Goal: Task Accomplishment & Management: Manage account settings

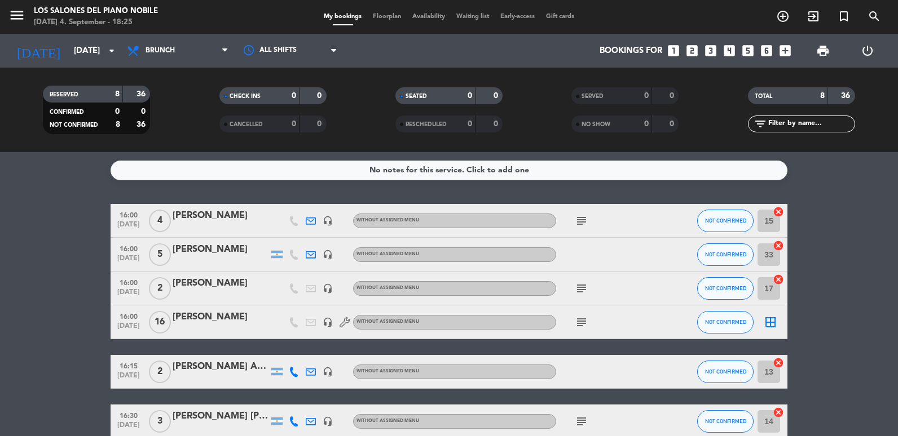
scroll to position [142, 0]
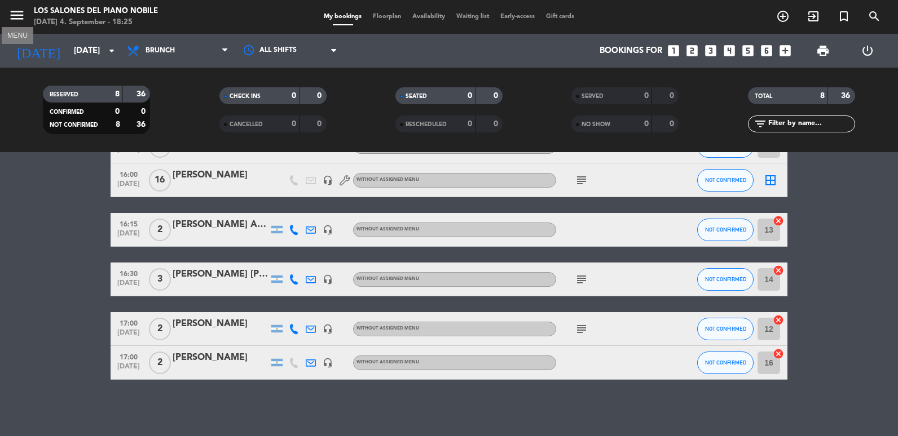
click at [20, 22] on icon "menu" at bounding box center [16, 15] width 17 height 17
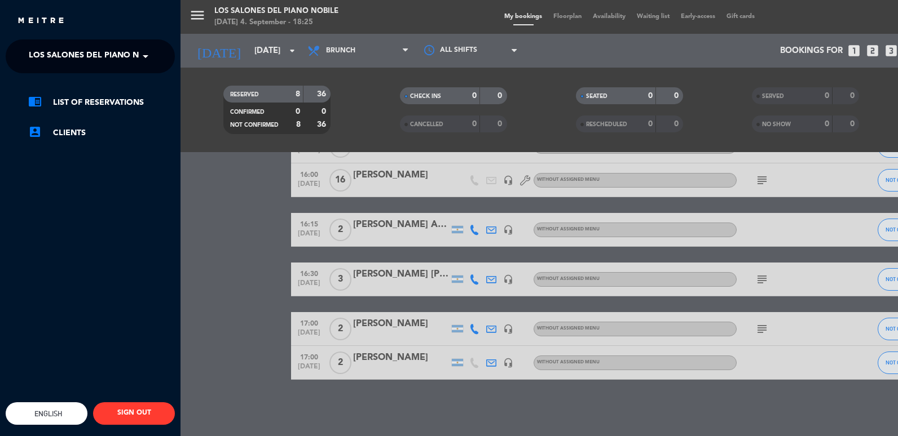
click at [185, 23] on div "menu Los Salones del Piano [PERSON_NAME] [DATE] 4. September - 18:25 My booking…" at bounding box center [629, 218] width 898 height 436
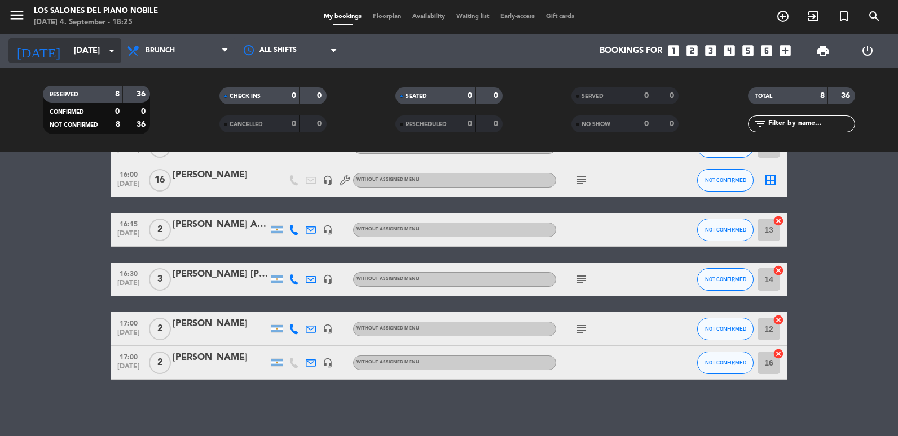
click at [101, 45] on input "[DATE]" at bounding box center [122, 51] width 108 height 21
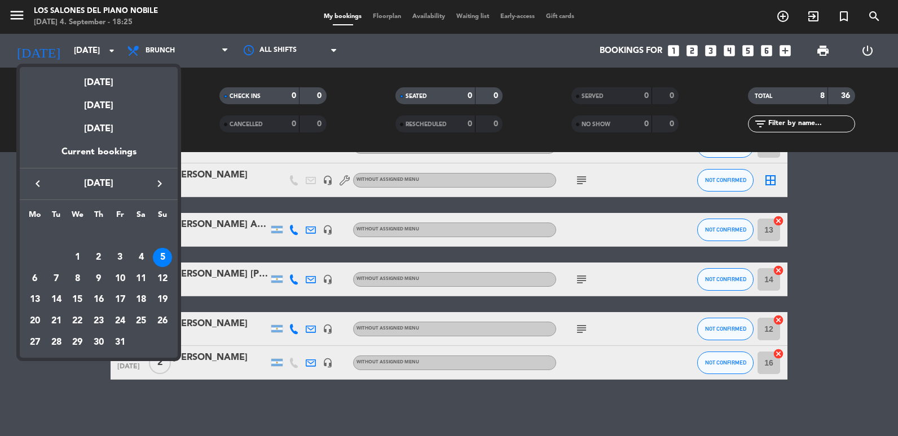
click at [37, 186] on icon "keyboard_arrow_left" at bounding box center [38, 184] width 14 height 14
click at [123, 262] on div "5" at bounding box center [120, 257] width 19 height 19
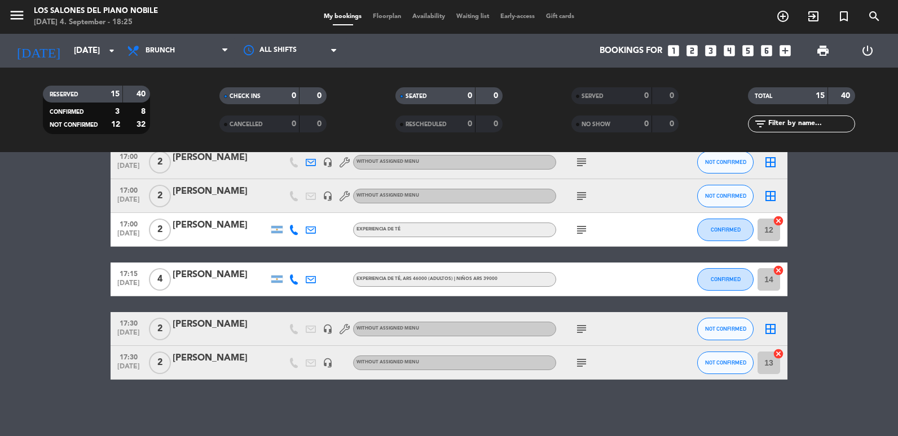
scroll to position [0, 0]
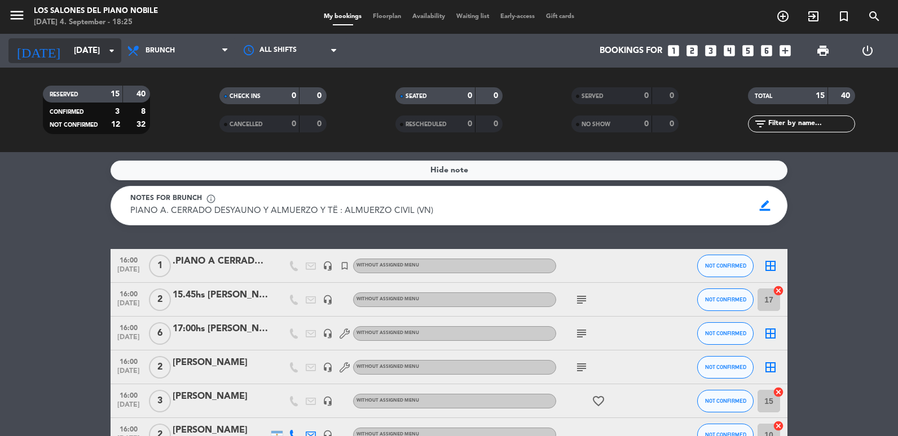
click at [77, 56] on input "[DATE]" at bounding box center [122, 51] width 108 height 21
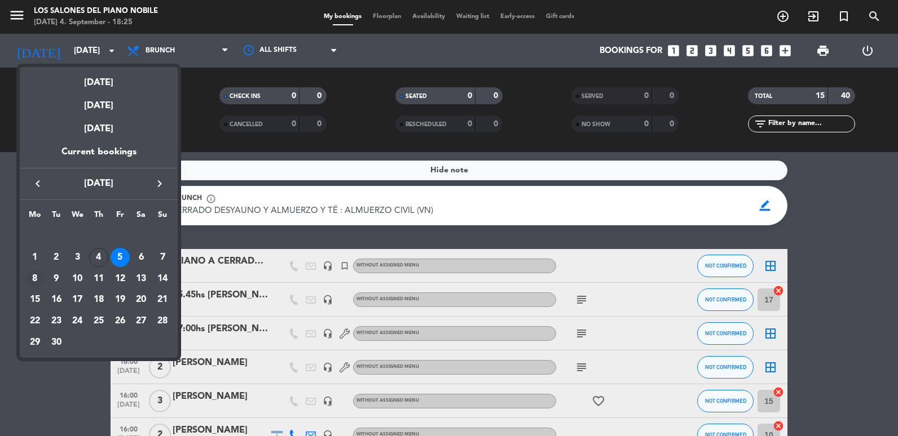
click at [38, 272] on div "8" at bounding box center [34, 279] width 19 height 19
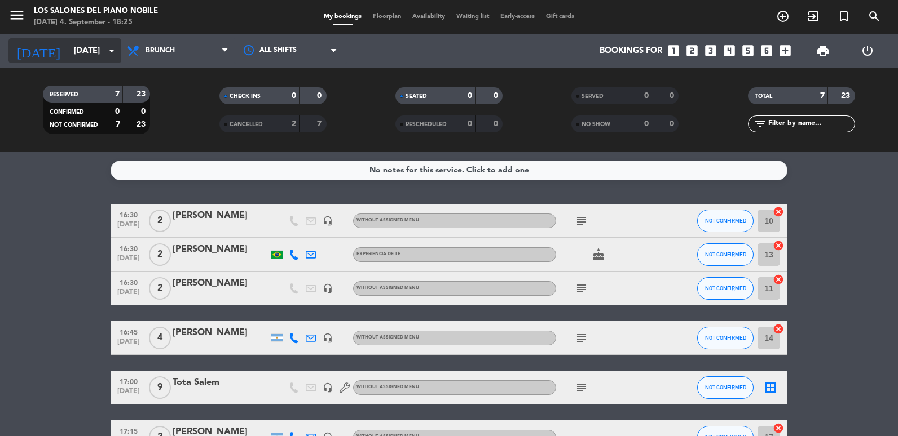
click at [85, 47] on input "[DATE]" at bounding box center [122, 51] width 108 height 21
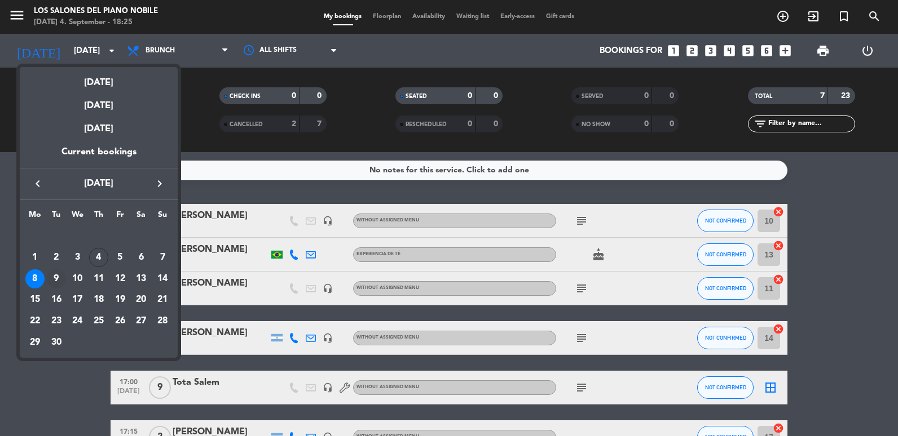
click at [55, 284] on div "9" at bounding box center [56, 279] width 19 height 19
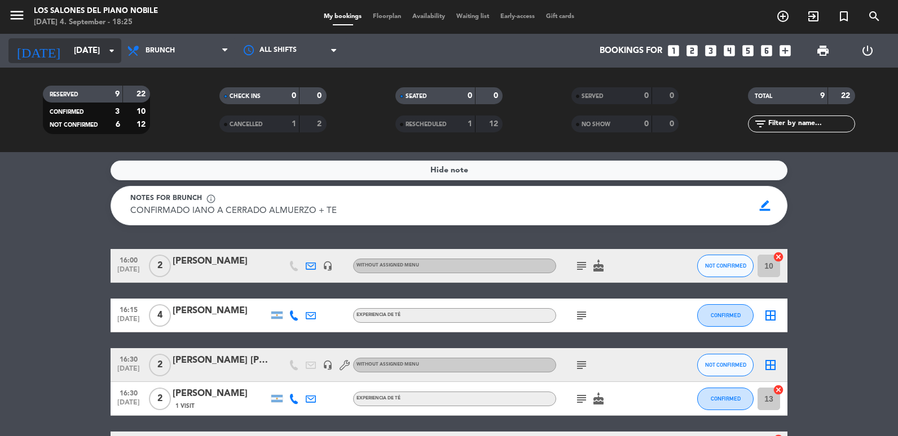
click at [68, 59] on input "[DATE]" at bounding box center [122, 51] width 108 height 21
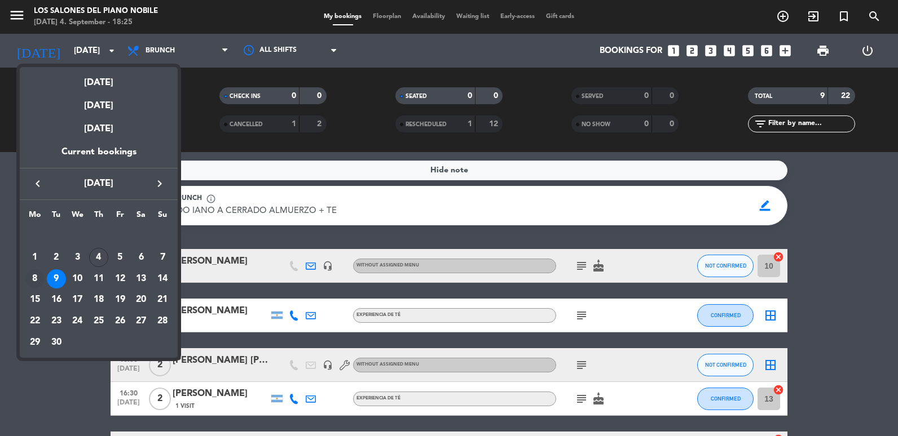
click at [37, 272] on div "8" at bounding box center [34, 279] width 19 height 19
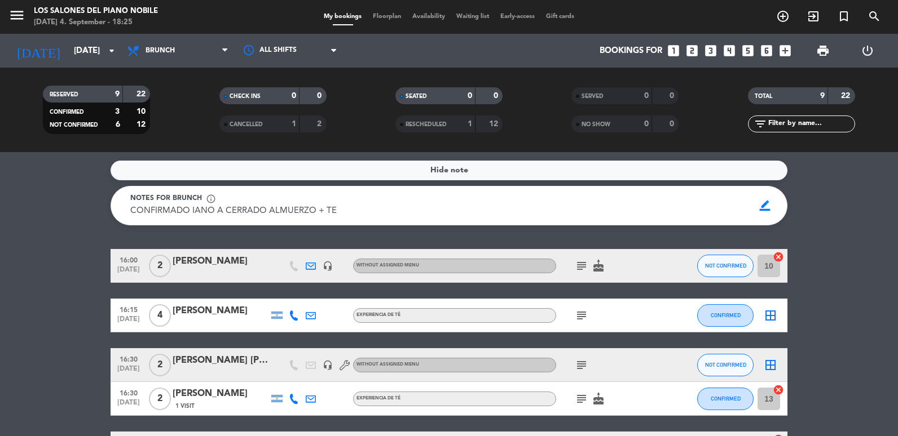
type input "[DATE]"
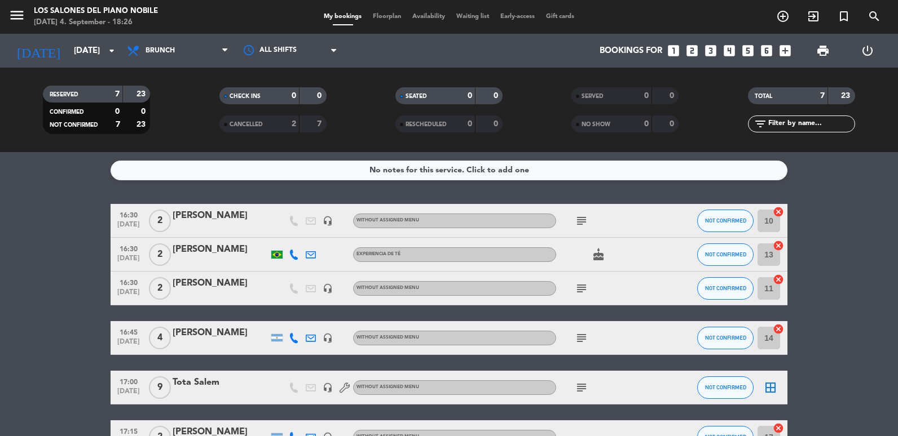
scroll to position [56, 0]
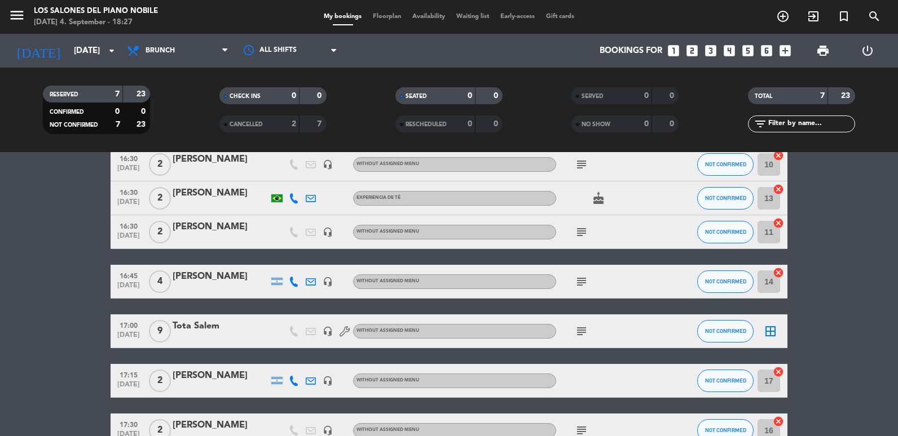
click at [692, 50] on icon "looks_two" at bounding box center [692, 50] width 15 height 15
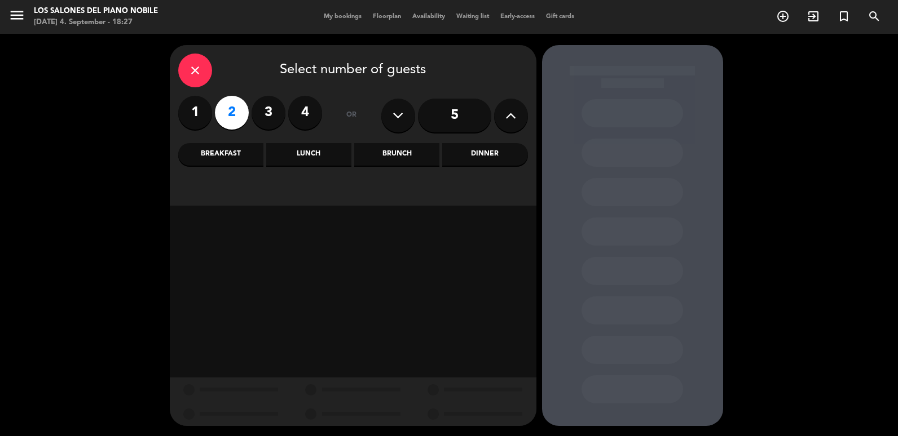
click at [393, 154] on div "Brunch" at bounding box center [396, 154] width 85 height 23
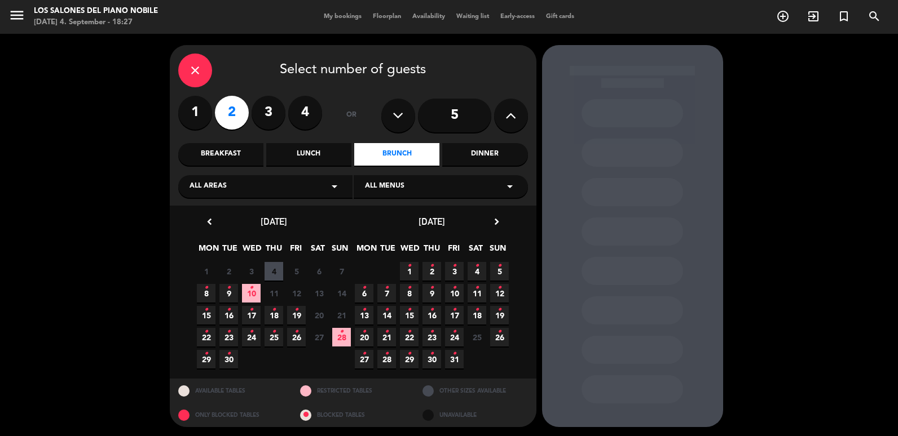
click at [213, 289] on span "8 •" at bounding box center [206, 293] width 19 height 19
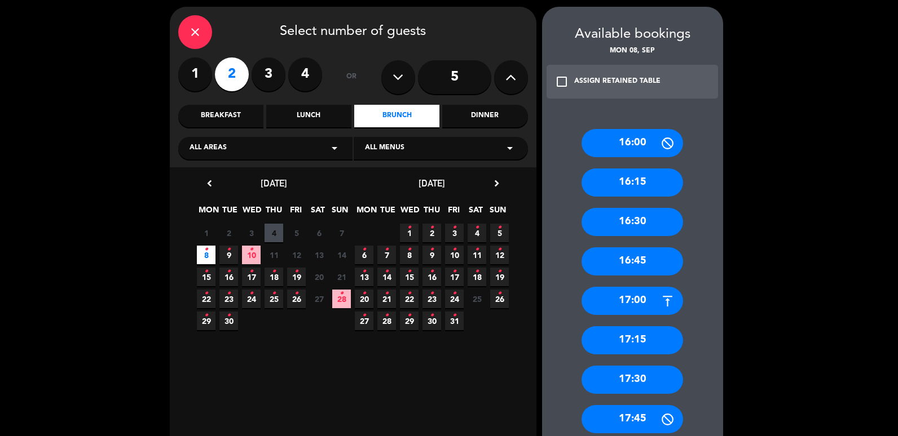
scroll to position [58, 0]
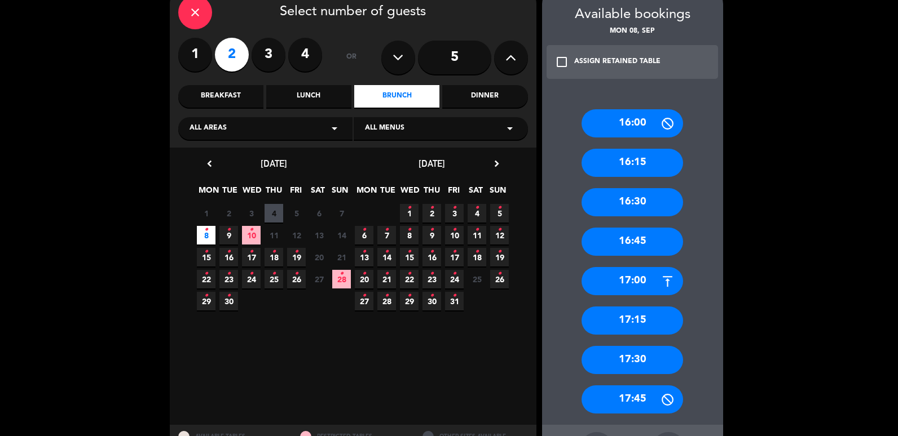
click at [656, 320] on div "17:15" at bounding box center [631, 321] width 101 height 28
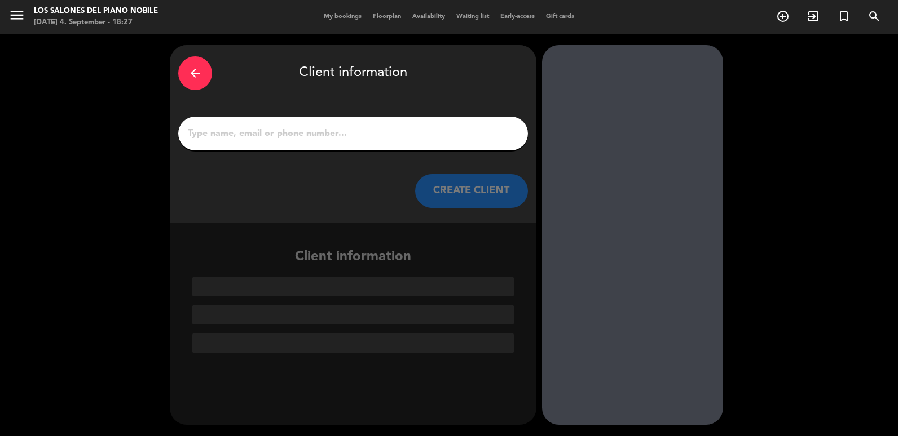
scroll to position [0, 0]
click at [271, 134] on input "1" at bounding box center [353, 134] width 333 height 16
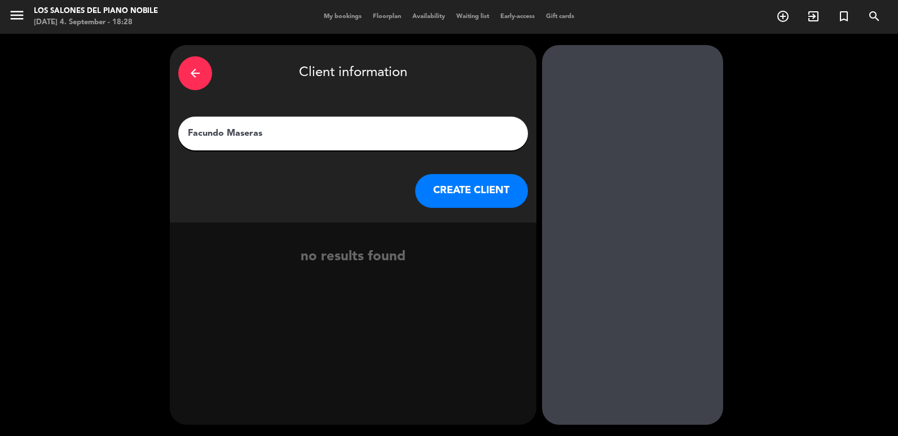
type input "Facundo Maseras"
click at [494, 188] on button "CREATE CLIENT" at bounding box center [471, 191] width 113 height 34
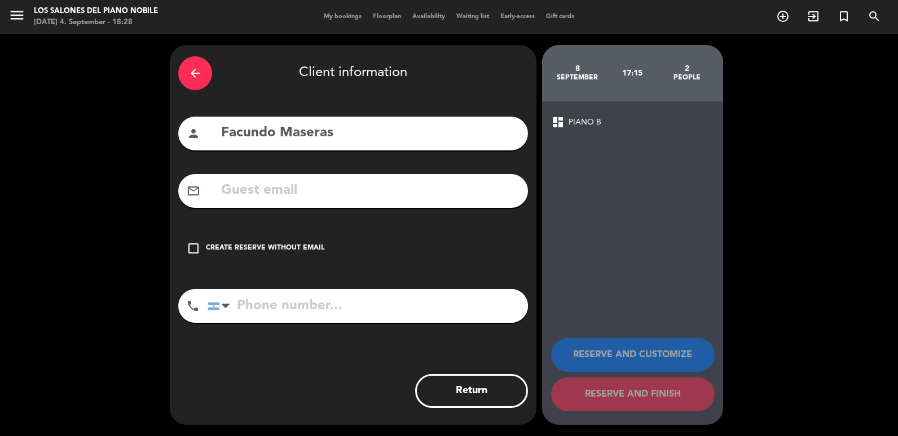
click at [324, 199] on input "text" at bounding box center [369, 190] width 299 height 23
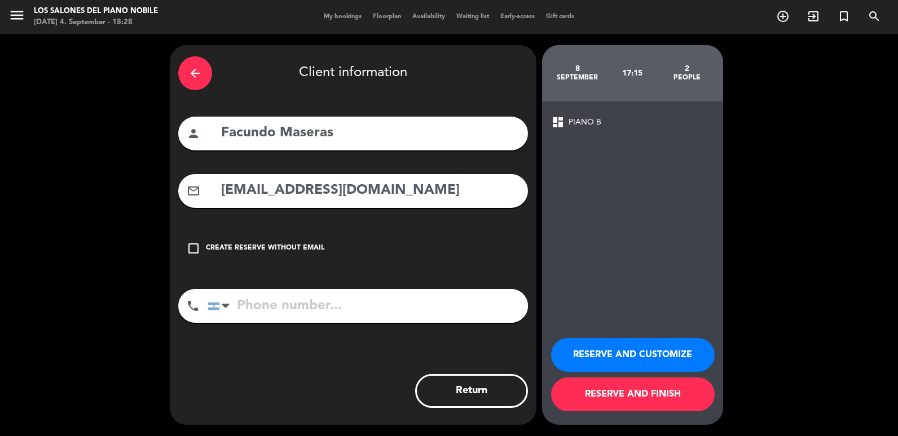
type input "[EMAIL_ADDRESS][DOMAIN_NAME]"
type input "1166741985"
click at [668, 351] on button "RESERVE AND CUSTOMIZE" at bounding box center [633, 355] width 164 height 34
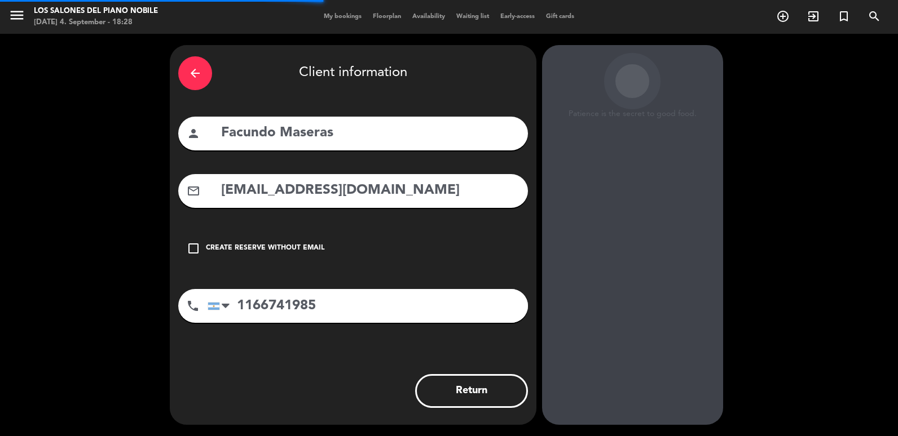
scroll to position [15, 0]
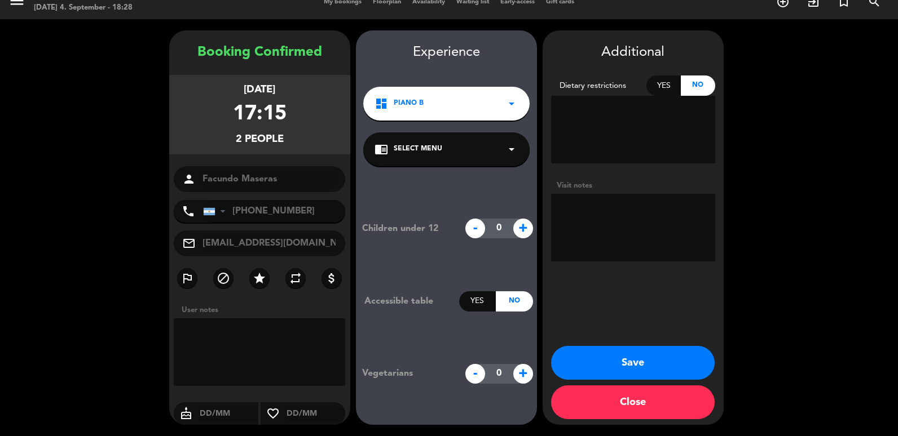
click at [584, 218] on textarea at bounding box center [633, 228] width 164 height 68
type textarea "BB EBAXX87D"
click at [631, 365] on button "Save" at bounding box center [633, 363] width 164 height 34
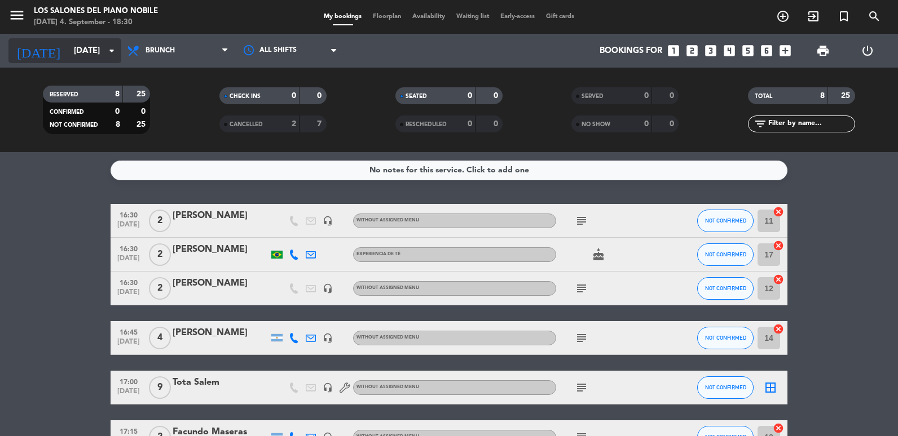
click at [70, 52] on input "[DATE]" at bounding box center [122, 51] width 108 height 21
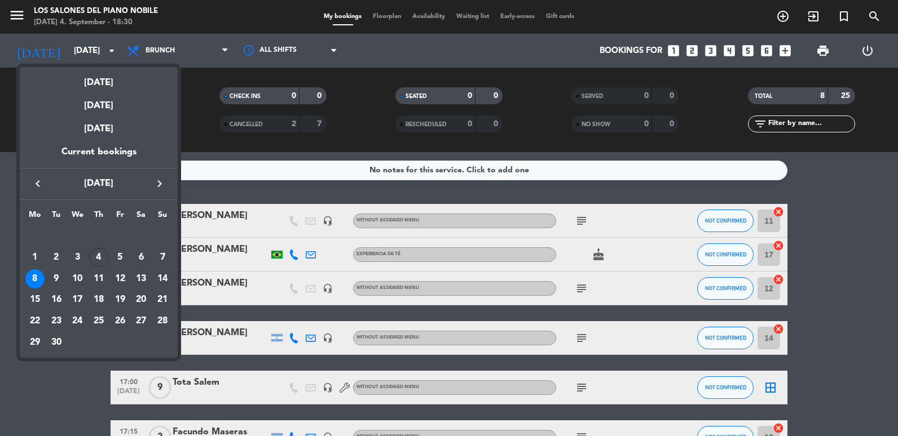
click at [158, 255] on div "7" at bounding box center [162, 257] width 19 height 19
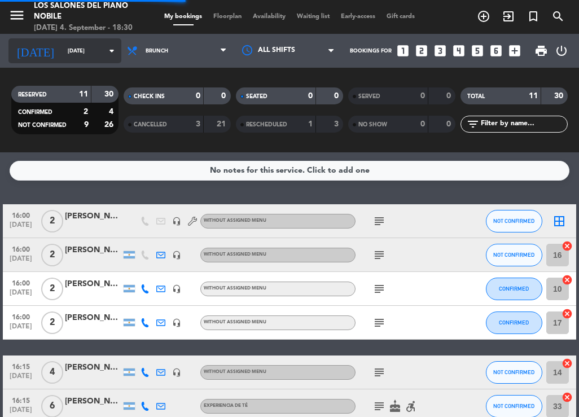
click at [68, 53] on input "[DATE]" at bounding box center [99, 50] width 74 height 17
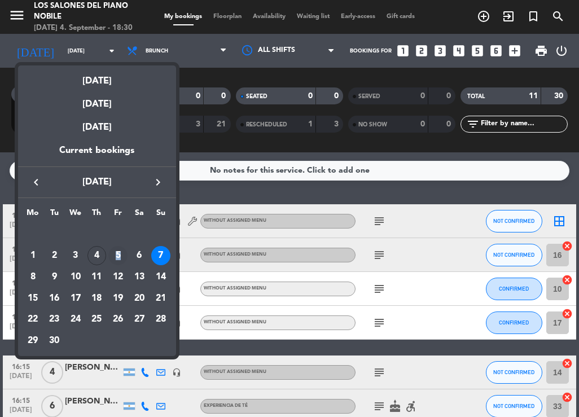
click at [118, 254] on div "5" at bounding box center [117, 255] width 19 height 19
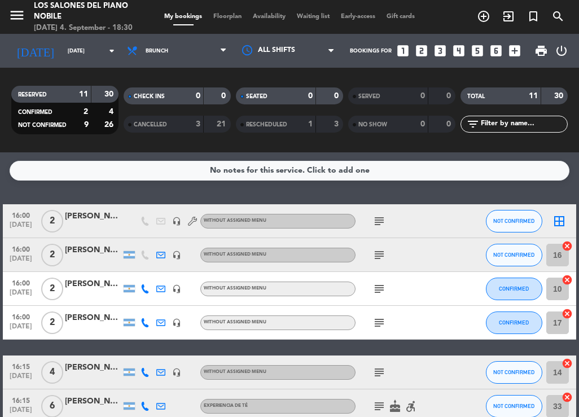
type input "[DATE]"
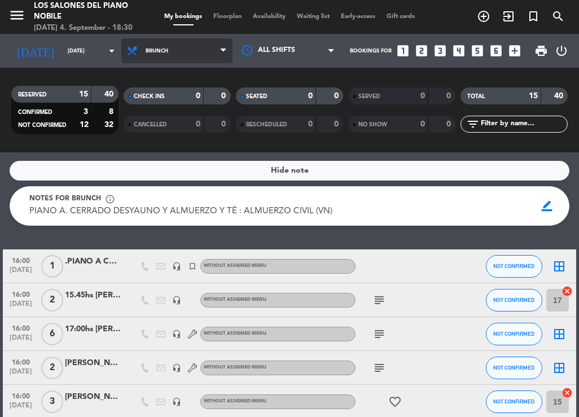
click at [169, 56] on span "Brunch" at bounding box center [176, 50] width 111 height 25
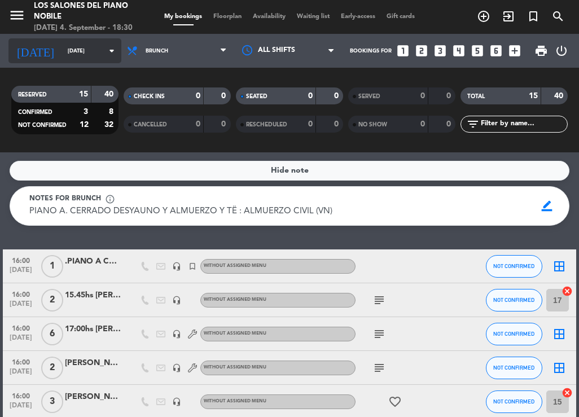
click at [28, 39] on icon "[DATE]" at bounding box center [35, 50] width 54 height 23
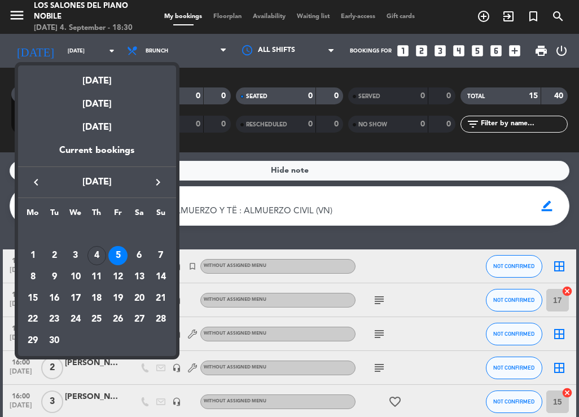
click at [20, 21] on div at bounding box center [289, 208] width 579 height 417
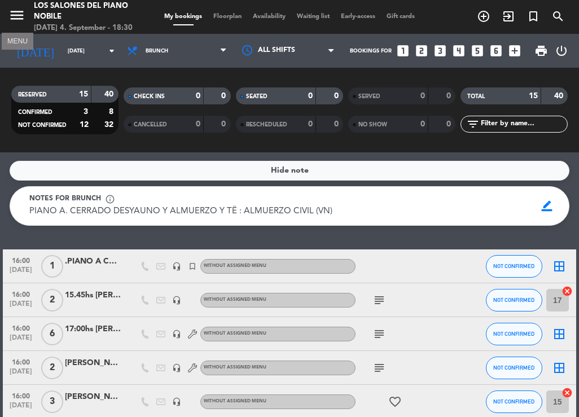
click at [17, 19] on icon "menu" at bounding box center [16, 15] width 17 height 17
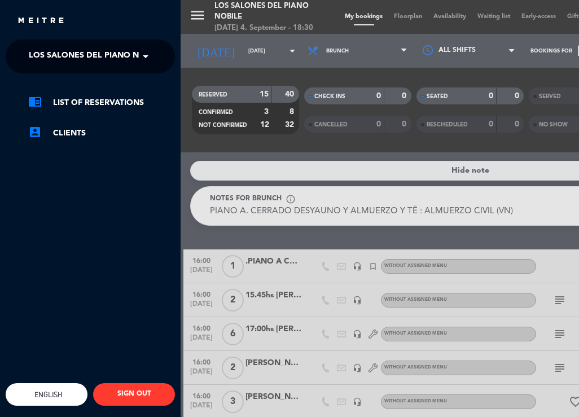
click at [144, 48] on span at bounding box center [148, 57] width 19 height 24
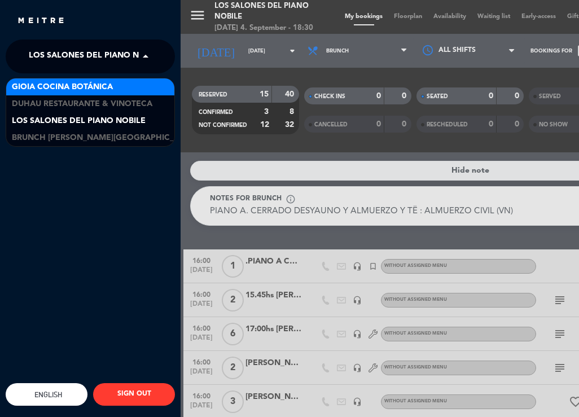
click at [81, 94] on div "Gioia Cocina Botánica" at bounding box center [90, 86] width 168 height 17
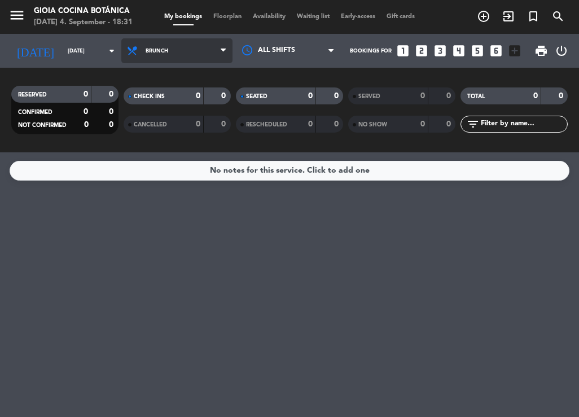
click at [175, 42] on span "Brunch" at bounding box center [176, 50] width 111 height 25
click at [173, 173] on ng-component "menu [PERSON_NAME] Cocina Botánica [DATE] 4. September - 18:31 My bookings Floo…" at bounding box center [289, 208] width 579 height 417
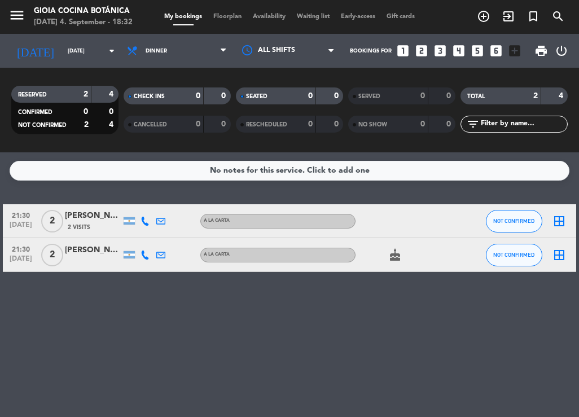
click at [420, 50] on icon "looks_two" at bounding box center [421, 50] width 15 height 15
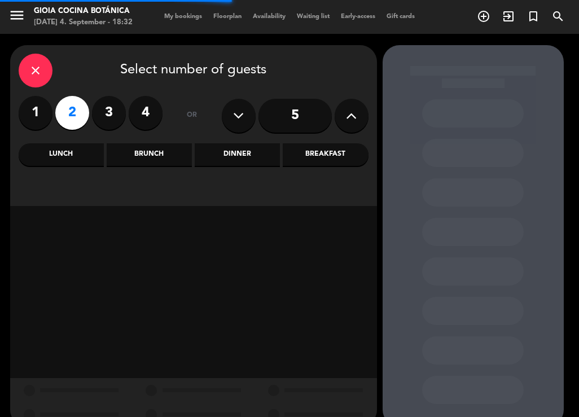
click at [248, 157] on div "Dinner" at bounding box center [237, 154] width 85 height 23
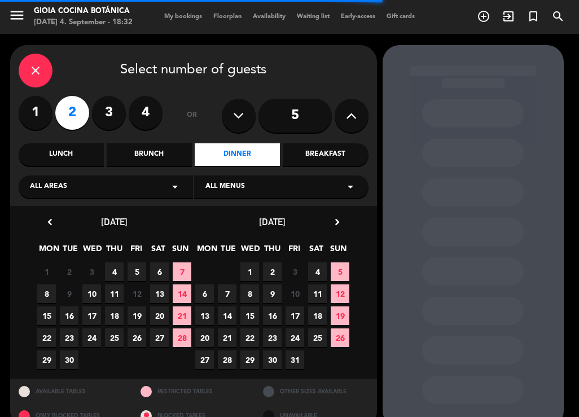
click at [134, 270] on span "5" at bounding box center [136, 271] width 19 height 19
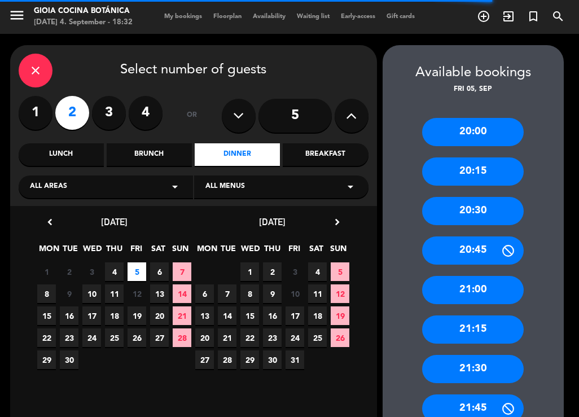
click at [30, 66] on icon "close" at bounding box center [36, 71] width 14 height 14
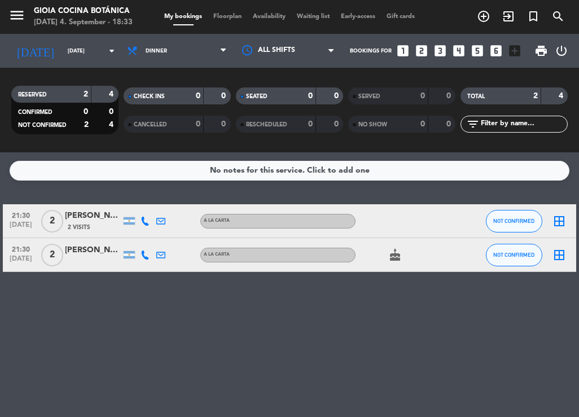
click at [422, 49] on icon "looks_two" at bounding box center [421, 50] width 15 height 15
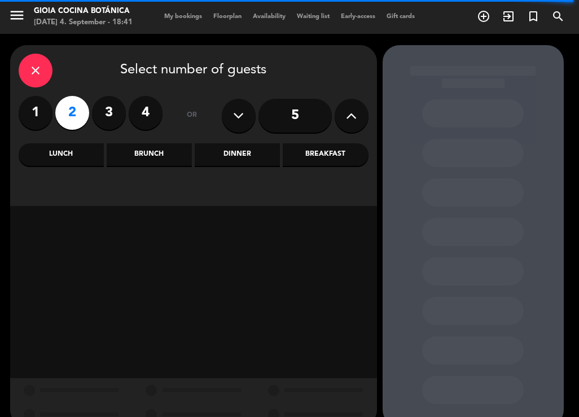
click at [27, 68] on div "close" at bounding box center [36, 71] width 34 height 34
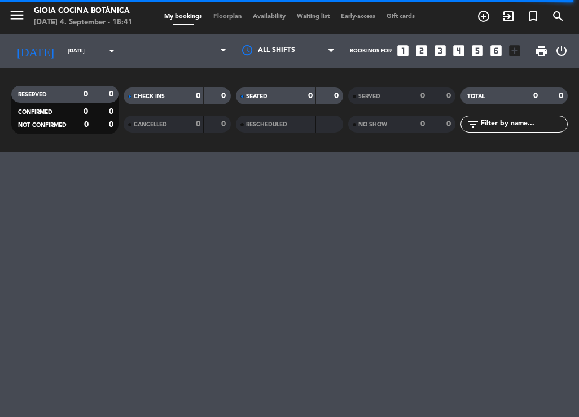
click at [85, 37] on div "[DATE] [DATE] arrow_drop_down" at bounding box center [64, 51] width 113 height 34
click at [85, 39] on div "[DATE] [DATE] arrow_drop_down" at bounding box center [64, 50] width 113 height 25
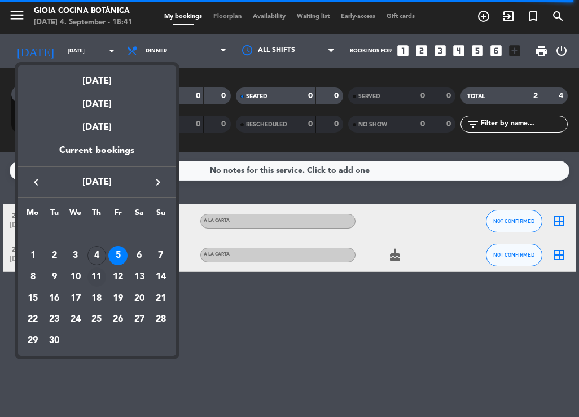
click at [99, 281] on div "11" at bounding box center [96, 276] width 19 height 19
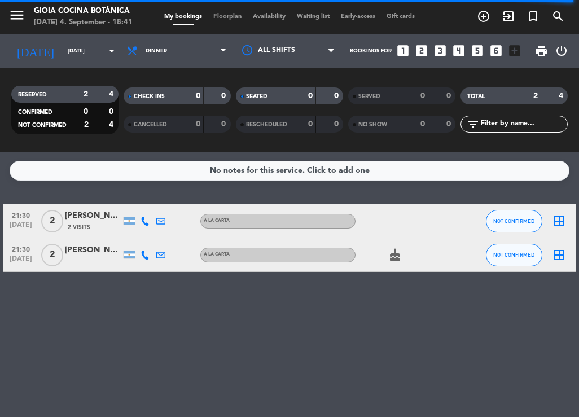
type input "[DATE]"
click at [170, 56] on span "Dinner" at bounding box center [176, 50] width 111 height 25
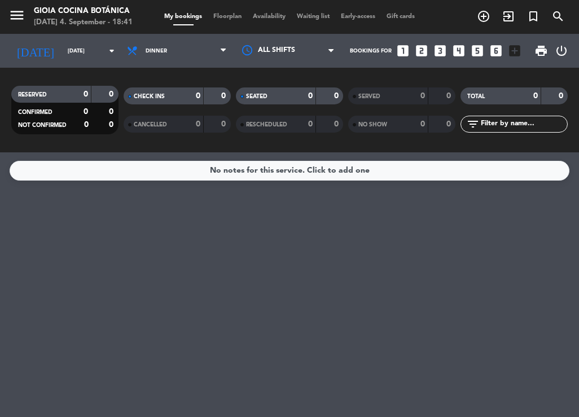
click at [409, 51] on icon "looks_one" at bounding box center [402, 50] width 15 height 15
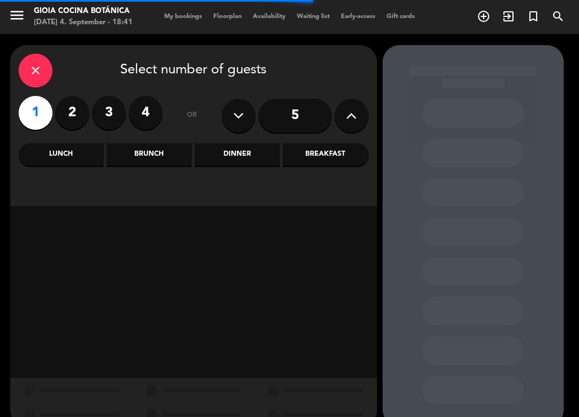
click at [240, 153] on div "Dinner" at bounding box center [237, 154] width 85 height 23
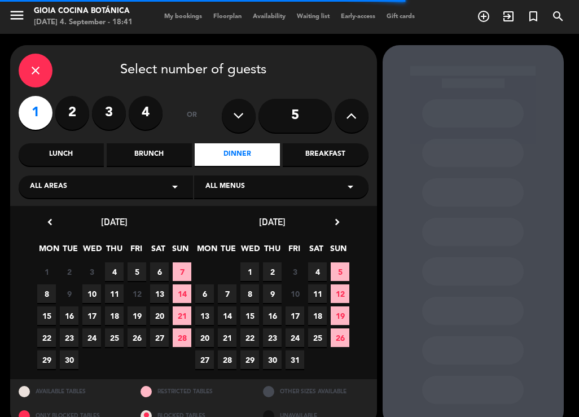
click at [115, 289] on span "11" at bounding box center [114, 293] width 19 height 19
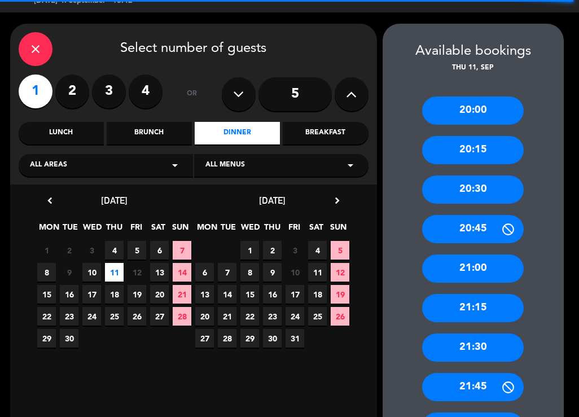
click at [501, 118] on div "20:00" at bounding box center [472, 110] width 101 height 28
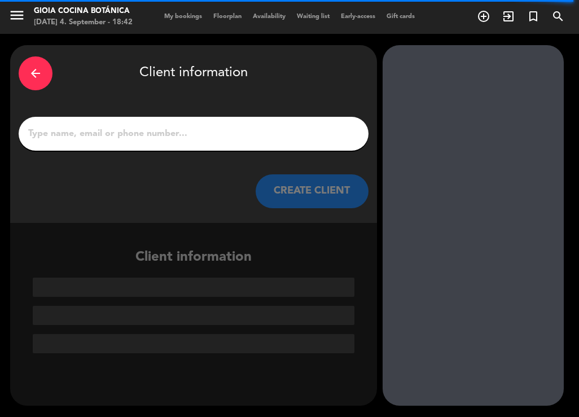
click at [171, 143] on div at bounding box center [194, 134] width 350 height 34
click at [162, 137] on input "1" at bounding box center [193, 134] width 333 height 16
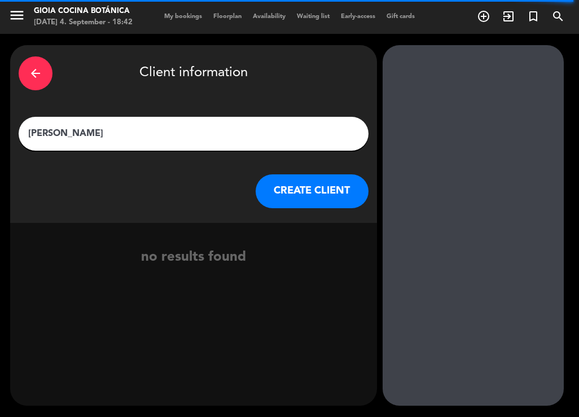
type input "[PERSON_NAME]"
click at [290, 175] on button "CREATE CLIENT" at bounding box center [311, 191] width 113 height 34
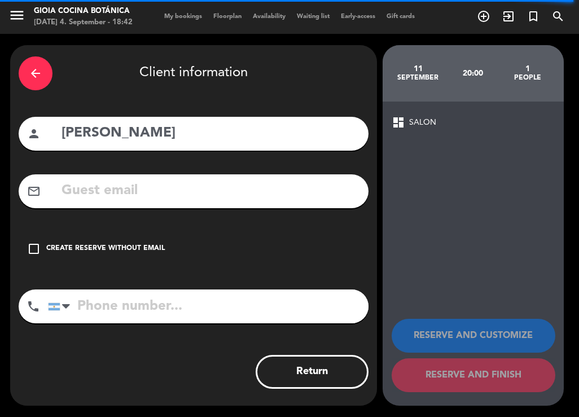
click at [183, 209] on div "arrow_back Client information person [PERSON_NAME] mail_outline check_box_outli…" at bounding box center [193, 225] width 366 height 360
click at [156, 201] on input "text" at bounding box center [209, 190] width 299 height 23
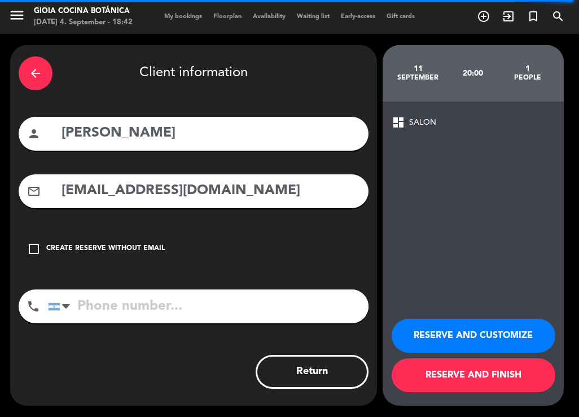
type input "[EMAIL_ADDRESS][DOMAIN_NAME]"
click at [123, 307] on input "tel" at bounding box center [208, 306] width 320 height 34
type input "1169074476"
drag, startPoint x: 99, startPoint y: 195, endPoint x: 51, endPoint y: 201, distance: 49.0
click at [51, 201] on div "mail_outline [EMAIL_ADDRESS][DOMAIN_NAME]" at bounding box center [194, 191] width 350 height 34
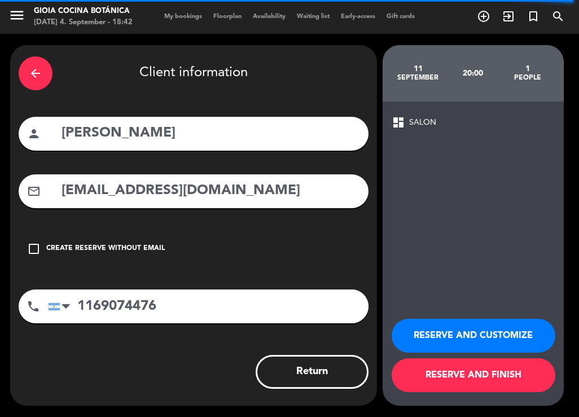
click at [83, 189] on input "[EMAIL_ADDRESS][DOMAIN_NAME]" at bounding box center [209, 190] width 299 height 23
click at [196, 199] on input "[EMAIL_ADDRESS][DOMAIN_NAME]" at bounding box center [209, 190] width 299 height 23
type input "[EMAIL_ADDRESS][DOMAIN_NAME]"
click at [285, 209] on div "arrow_back Client information person [PERSON_NAME] mail_outline [EMAIL_ADDRESS]…" at bounding box center [193, 225] width 366 height 360
drag, startPoint x: 181, startPoint y: 303, endPoint x: 41, endPoint y: 307, distance: 139.9
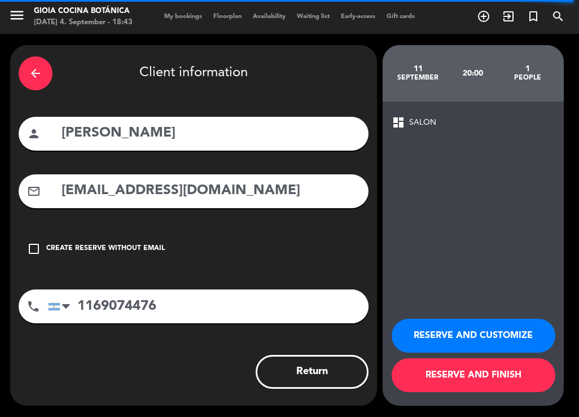
click at [41, 307] on div "phone [GEOGRAPHIC_DATA] +1 [GEOGRAPHIC_DATA] +44 [GEOGRAPHIC_DATA] ([GEOGRAPHIC…" at bounding box center [194, 306] width 350 height 34
drag, startPoint x: 192, startPoint y: 193, endPoint x: 45, endPoint y: 219, distance: 149.4
click at [45, 219] on div "arrow_back Client information person [PERSON_NAME] mail_outline [EMAIL_ADDRESS]…" at bounding box center [193, 225] width 366 height 360
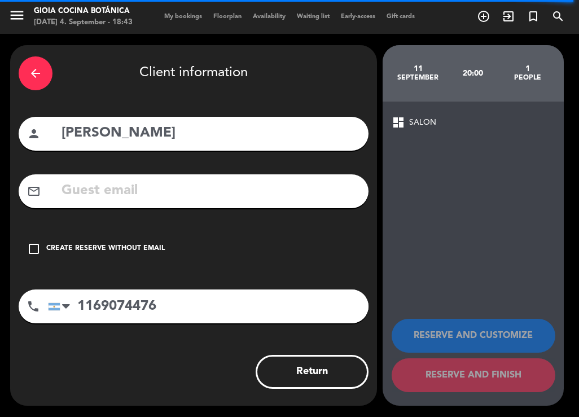
drag, startPoint x: 200, startPoint y: 136, endPoint x: 51, endPoint y: 155, distance: 150.6
click at [51, 155] on div "arrow_back Client information person [PERSON_NAME] mail_outline check_box_outli…" at bounding box center [193, 225] width 366 height 360
click at [35, 70] on icon "arrow_back" at bounding box center [36, 74] width 14 height 14
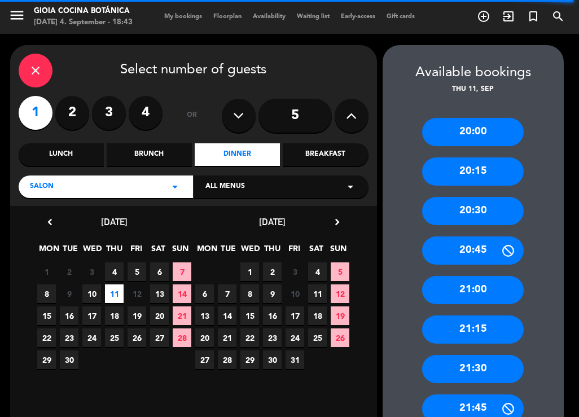
click at [298, 109] on input "5" at bounding box center [294, 116] width 73 height 34
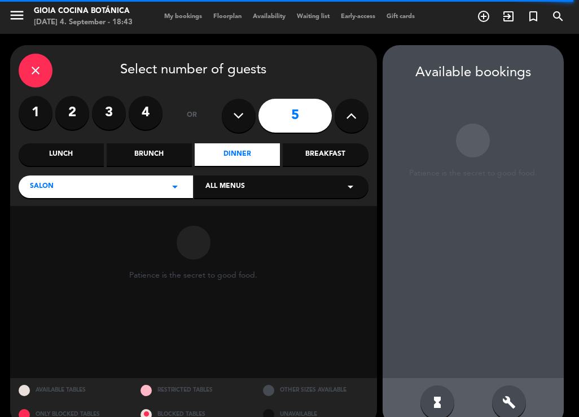
click at [34, 75] on icon "close" at bounding box center [36, 71] width 14 height 14
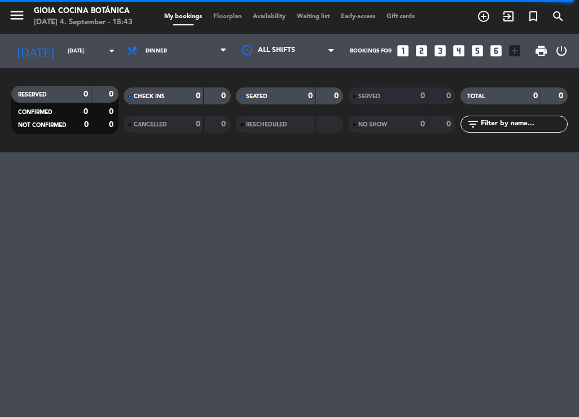
click at [442, 52] on icon "looks_3" at bounding box center [439, 50] width 15 height 15
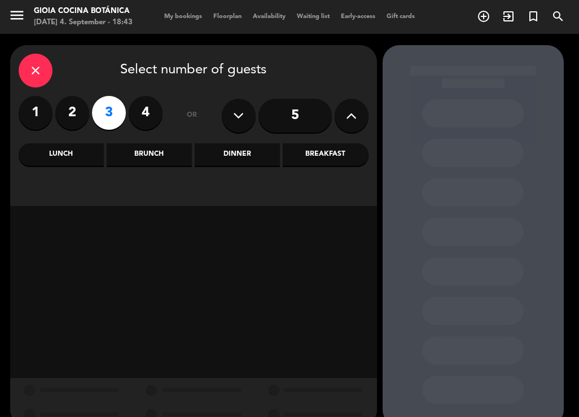
click at [249, 147] on div "Dinner" at bounding box center [237, 154] width 85 height 23
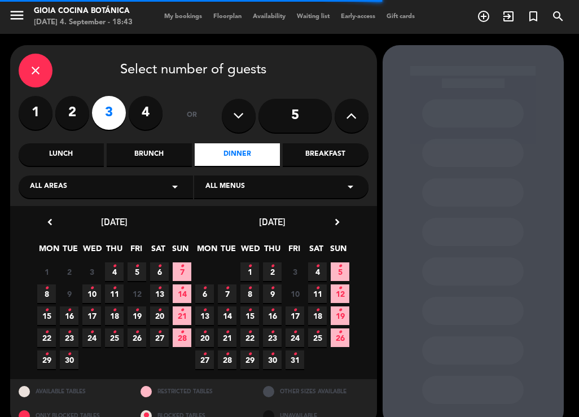
click at [137, 266] on icon "•" at bounding box center [137, 266] width 4 height 18
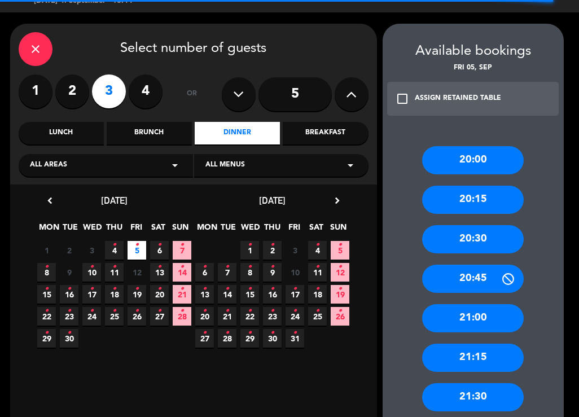
click at [474, 160] on div "20:00" at bounding box center [472, 160] width 101 height 28
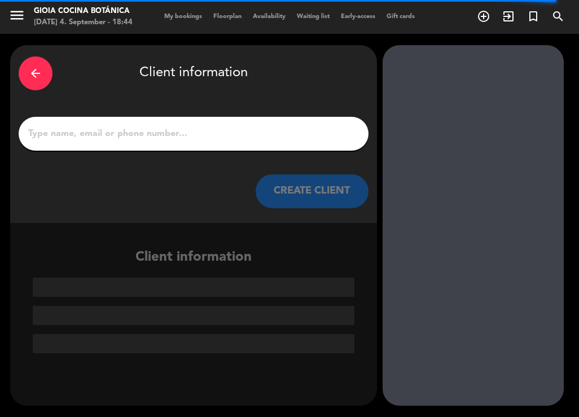
scroll to position [0, 0]
click at [106, 134] on input "1" at bounding box center [193, 134] width 333 height 16
click at [61, 142] on input "1" at bounding box center [193, 134] width 333 height 16
paste input "[PERSON_NAME]"
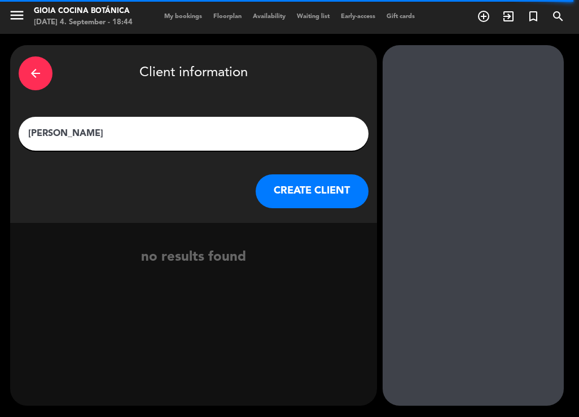
type input "[PERSON_NAME]"
click at [293, 188] on button "CREATE CLIENT" at bounding box center [311, 191] width 113 height 34
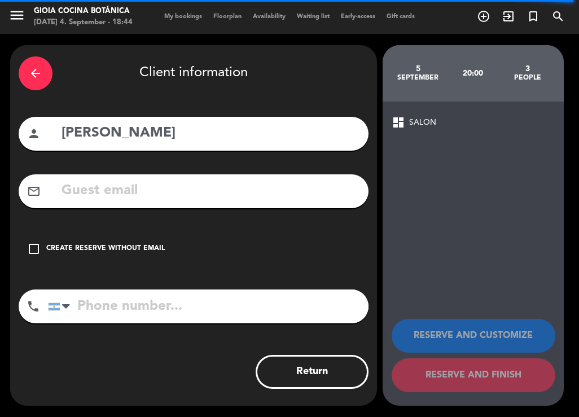
click at [117, 204] on div "mail_outline" at bounding box center [194, 191] width 350 height 34
click at [112, 197] on input "text" at bounding box center [209, 190] width 299 height 23
paste input "[EMAIL_ADDRESS][DOMAIN_NAME]"
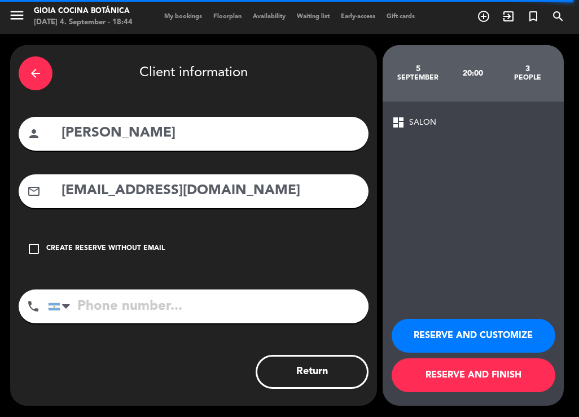
type input "[EMAIL_ADDRESS][DOMAIN_NAME]"
click at [123, 318] on input "tel" at bounding box center [208, 306] width 320 height 34
paste input "1169074476"
type input "1169074476"
click at [422, 64] on div "5" at bounding box center [418, 68] width 55 height 9
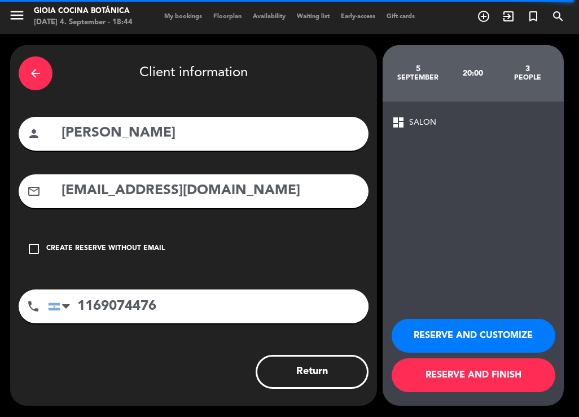
click at [32, 77] on icon "arrow_back" at bounding box center [36, 74] width 14 height 14
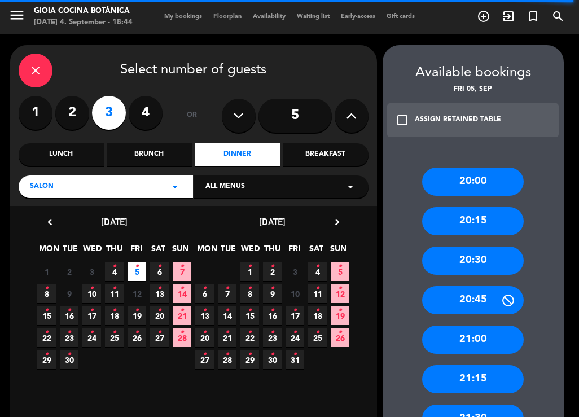
click at [114, 292] on icon "•" at bounding box center [114, 288] width 4 height 18
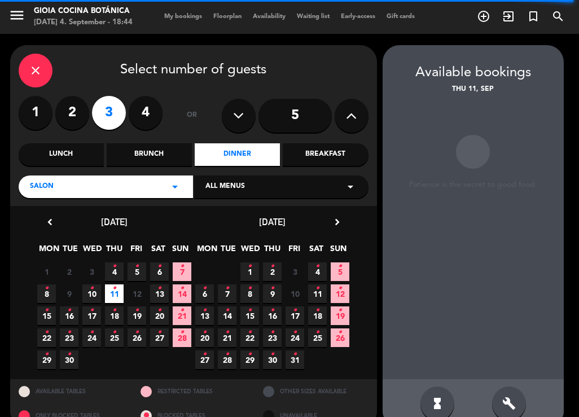
scroll to position [21, 0]
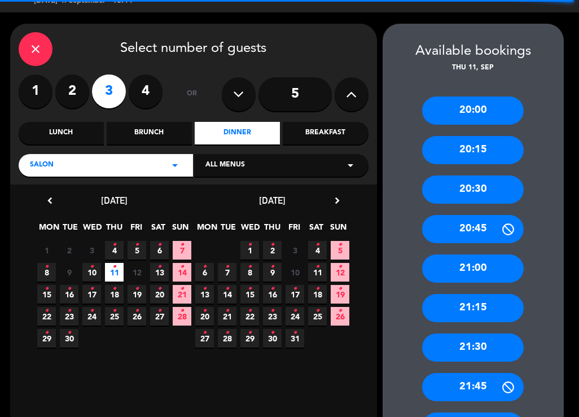
click at [468, 108] on div "20:00" at bounding box center [472, 110] width 101 height 28
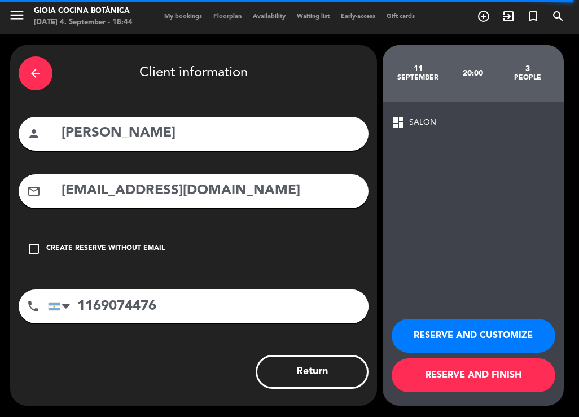
click at [468, 372] on button "RESERVE AND FINISH" at bounding box center [473, 375] width 164 height 34
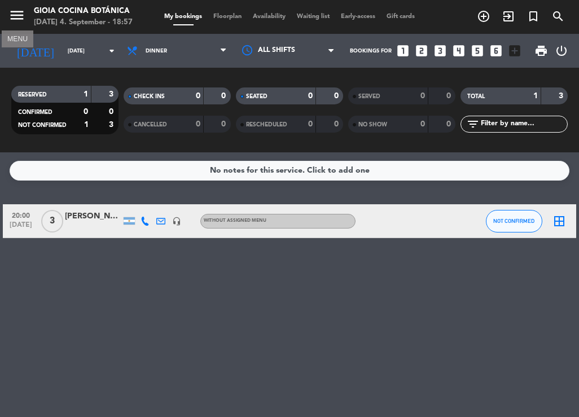
click at [20, 21] on icon "menu" at bounding box center [16, 15] width 17 height 17
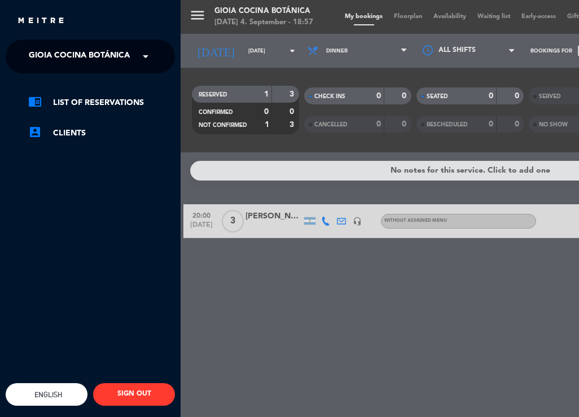
click at [144, 54] on span at bounding box center [148, 57] width 19 height 24
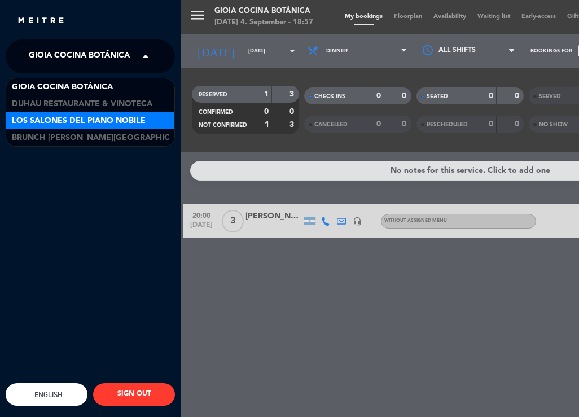
click at [112, 122] on span "Los Salones del Piano Nobile" at bounding box center [79, 120] width 134 height 13
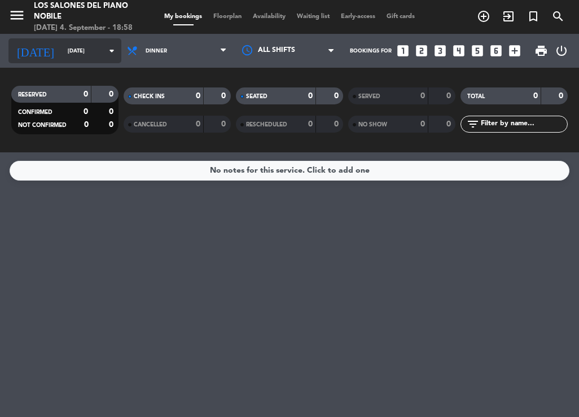
click at [96, 55] on input "[DATE]" at bounding box center [99, 50] width 74 height 17
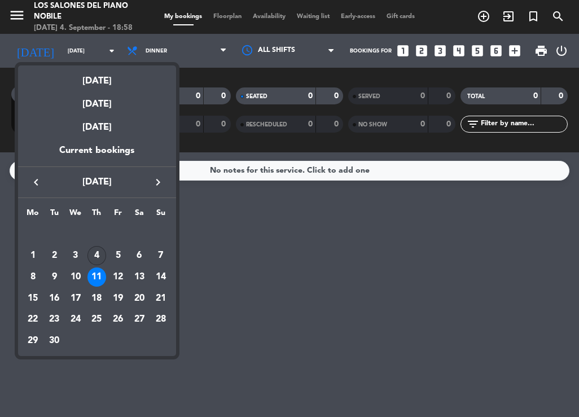
click at [92, 251] on div "4" at bounding box center [96, 255] width 19 height 19
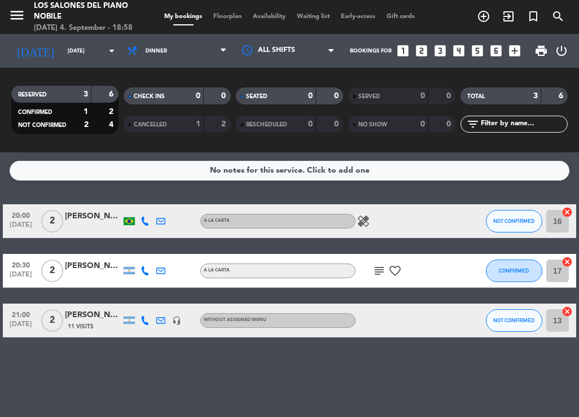
click at [30, 17] on span "menu" at bounding box center [20, 17] width 25 height 27
click at [25, 15] on span "menu" at bounding box center [20, 17] width 25 height 27
click at [18, 19] on icon "menu" at bounding box center [16, 15] width 17 height 17
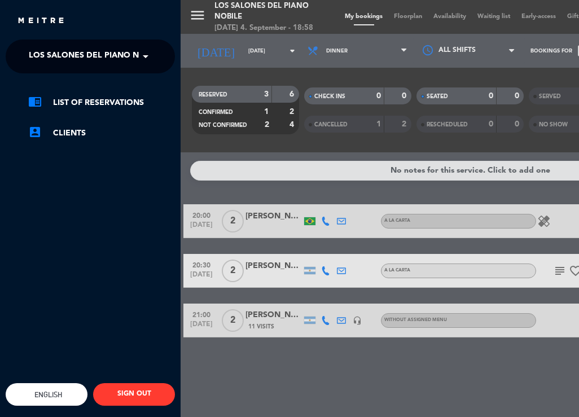
click at [211, 47] on div "menu Los Salones del Piano [PERSON_NAME] [DATE] 4. September - 18:58 My booking…" at bounding box center [469, 208] width 579 height 417
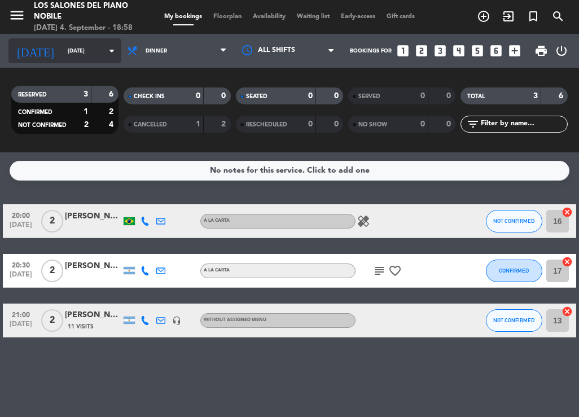
click at [117, 51] on input "[DATE]" at bounding box center [99, 50] width 74 height 17
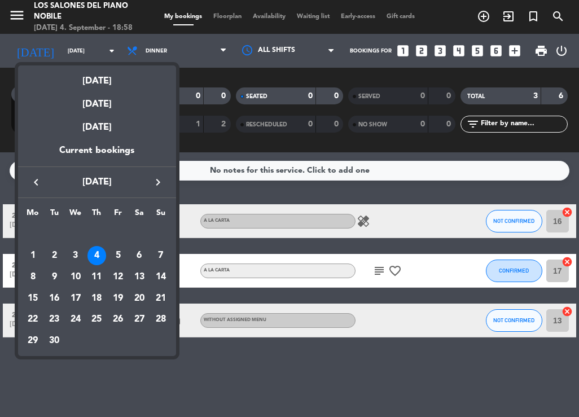
click at [176, 400] on div at bounding box center [289, 208] width 579 height 417
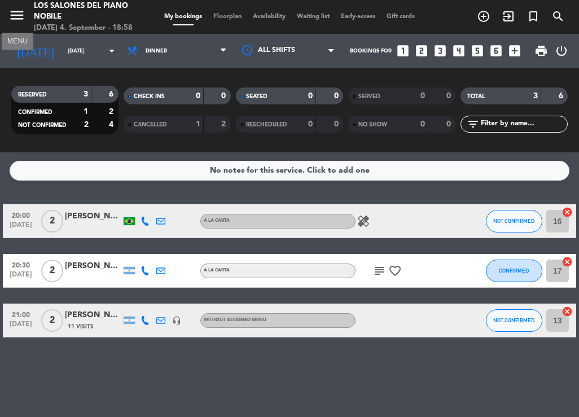
click at [16, 23] on icon "menu" at bounding box center [16, 15] width 17 height 17
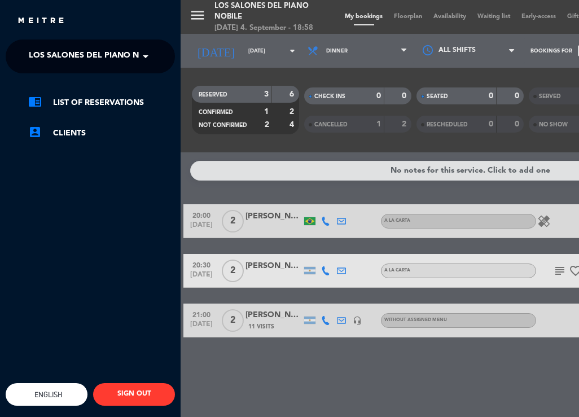
click at [139, 58] on span at bounding box center [148, 57] width 19 height 24
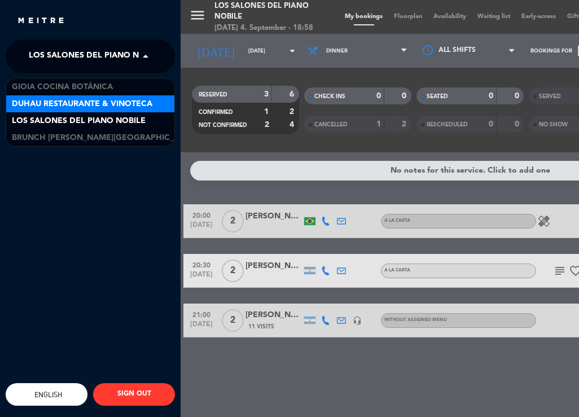
click at [100, 105] on span "Duhau Restaurante & Vinoteca" at bounding box center [82, 104] width 140 height 13
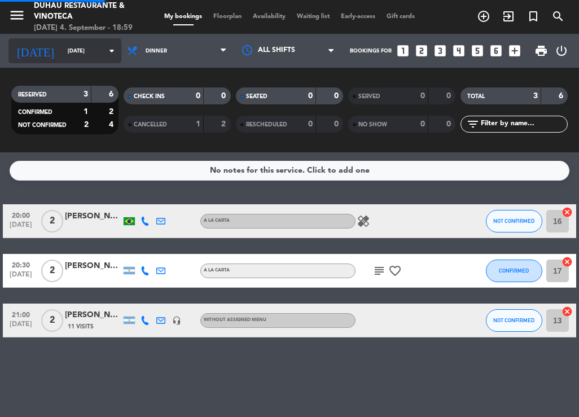
click at [91, 63] on div "[DATE] [DATE] arrow_drop_down" at bounding box center [64, 50] width 113 height 25
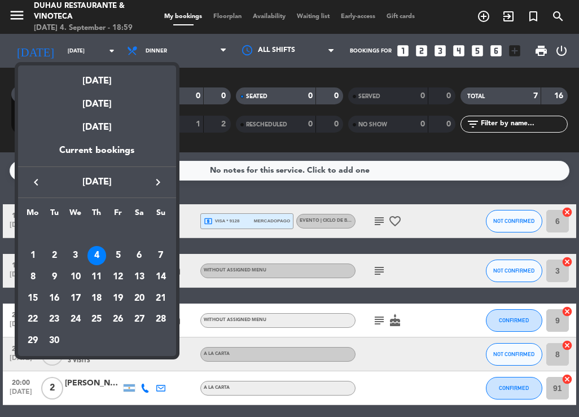
click at [160, 11] on div at bounding box center [289, 208] width 579 height 417
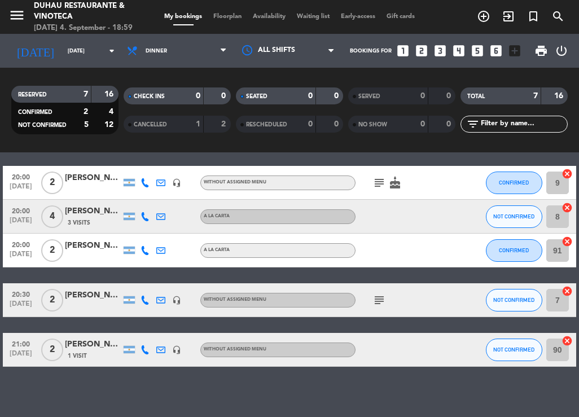
scroll to position [144, 0]
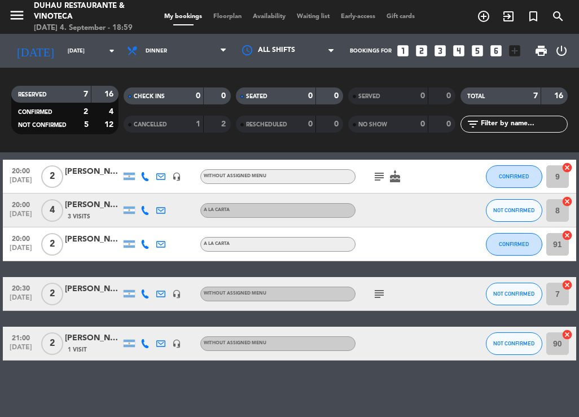
click at [85, 343] on div "[PERSON_NAME]" at bounding box center [93, 338] width 56 height 13
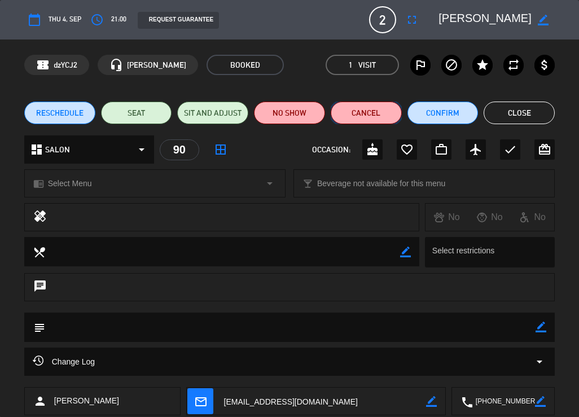
click at [356, 111] on button "Cancel" at bounding box center [365, 112] width 71 height 23
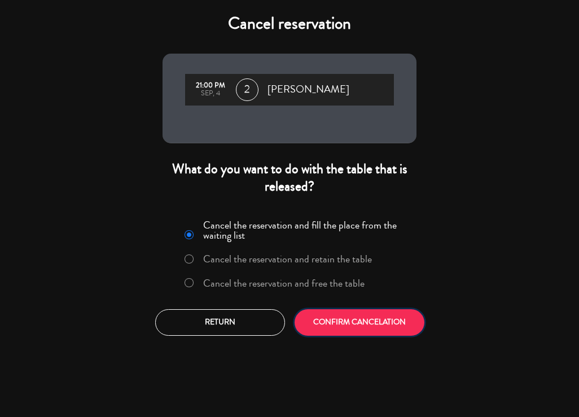
click at [406, 332] on button "CONFIRM CANCELATION" at bounding box center [359, 322] width 130 height 27
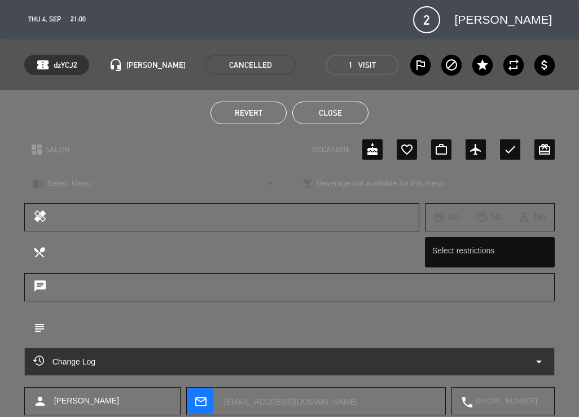
scroll to position [94, 0]
click at [337, 107] on button "Close" at bounding box center [330, 112] width 76 height 23
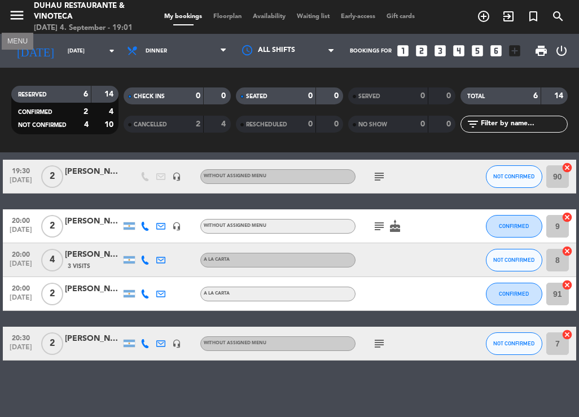
click at [18, 19] on icon "menu" at bounding box center [16, 15] width 17 height 17
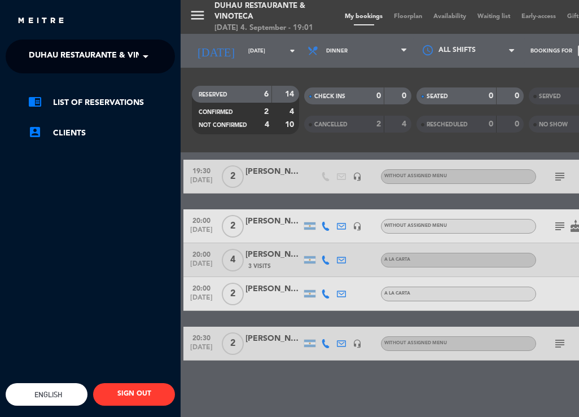
drag, startPoint x: 143, startPoint y: 56, endPoint x: 140, endPoint y: 64, distance: 8.8
click at [143, 56] on span at bounding box center [148, 57] width 19 height 24
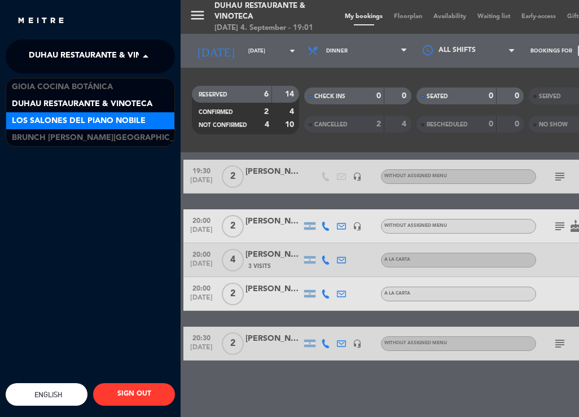
click at [60, 119] on span "Los Salones del Piano Nobile" at bounding box center [79, 120] width 134 height 13
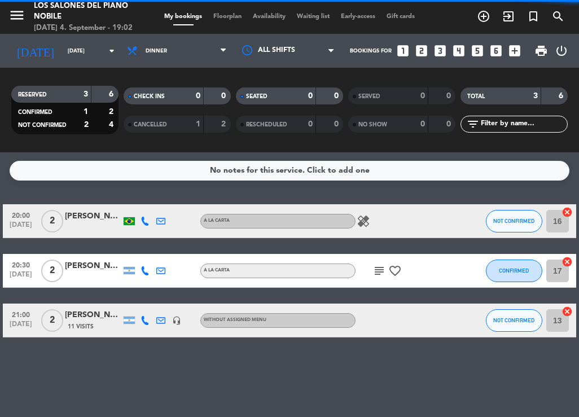
scroll to position [0, 0]
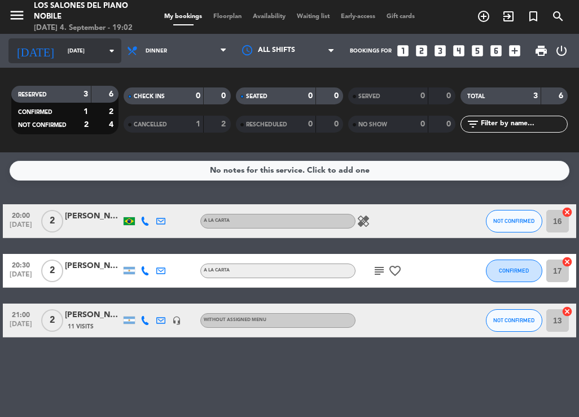
click at [116, 54] on icon "arrow_drop_down" at bounding box center [112, 51] width 14 height 14
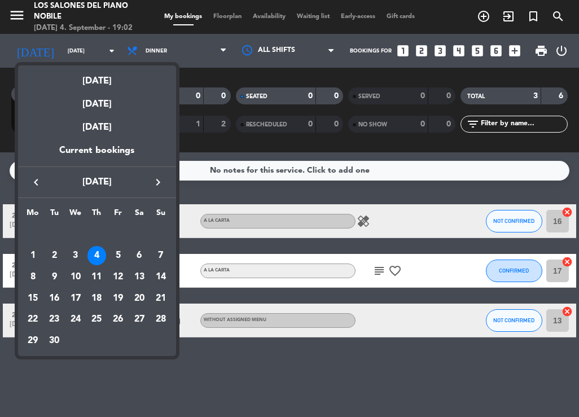
click at [149, 30] on div at bounding box center [289, 208] width 579 height 417
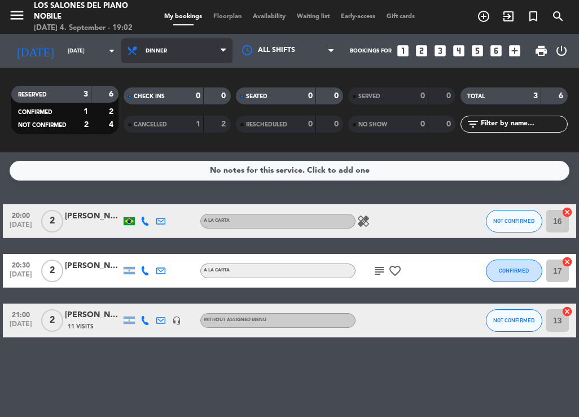
click at [158, 45] on span "Dinner" at bounding box center [176, 50] width 111 height 25
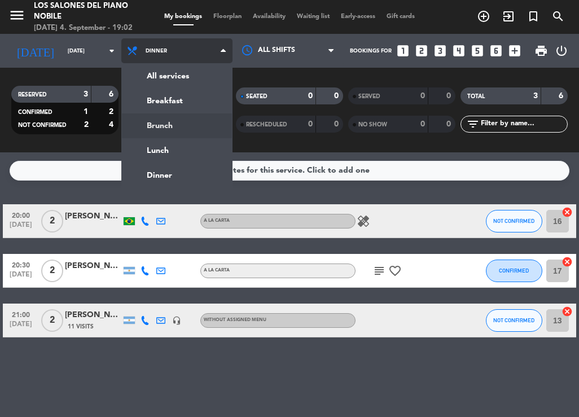
click at [161, 135] on div "menu Los Salones del Piano [PERSON_NAME] [DATE] 4. September - 19:02 My booking…" at bounding box center [289, 76] width 579 height 152
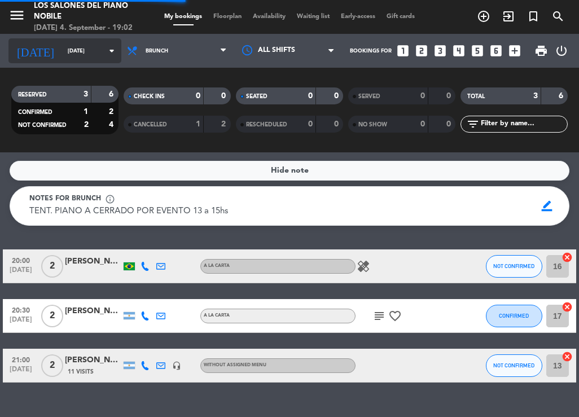
click at [101, 46] on input "[DATE]" at bounding box center [99, 50] width 74 height 17
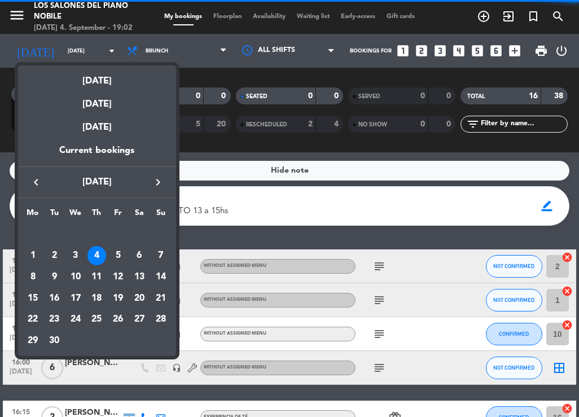
click at [32, 183] on icon "keyboard_arrow_left" at bounding box center [36, 182] width 14 height 14
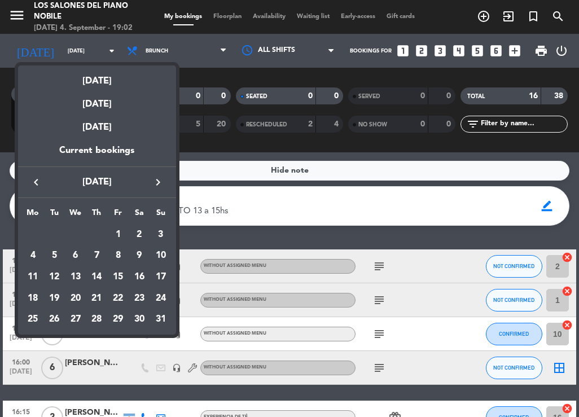
click at [149, 178] on div "keyboard_arrow_left [DATE] keyboard_arrow_right" at bounding box center [97, 182] width 158 height 32
drag, startPoint x: 149, startPoint y: 178, endPoint x: 161, endPoint y: 196, distance: 22.1
click at [161, 196] on div "keyboard_arrow_left [DATE] keyboard_arrow_right" at bounding box center [97, 182] width 158 height 32
drag, startPoint x: 161, startPoint y: 196, endPoint x: 156, endPoint y: 182, distance: 15.5
click at [156, 179] on icon "keyboard_arrow_right" at bounding box center [158, 182] width 14 height 14
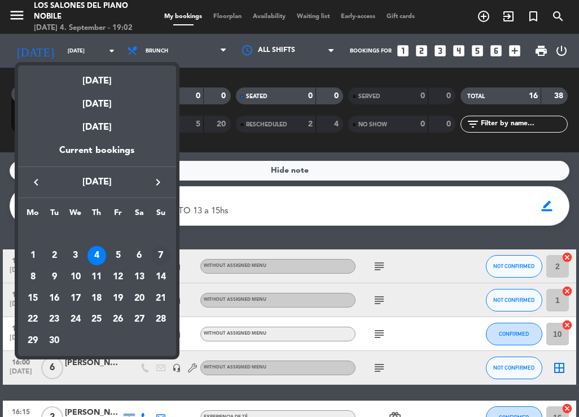
click at [156, 250] on div "7" at bounding box center [160, 255] width 19 height 19
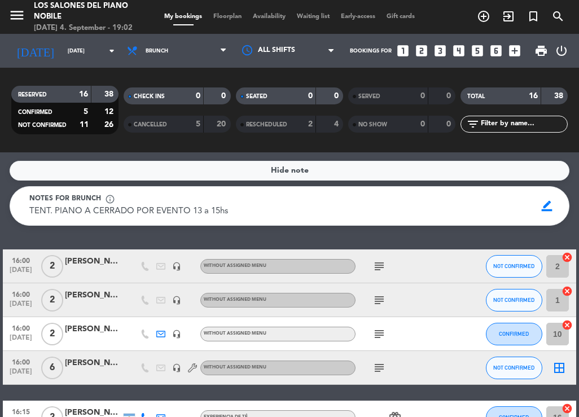
type input "[DATE]"
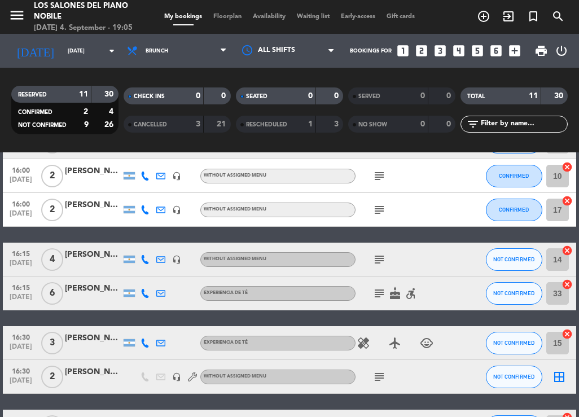
scroll to position [169, 0]
